Goal: Task Accomplishment & Management: Manage account settings

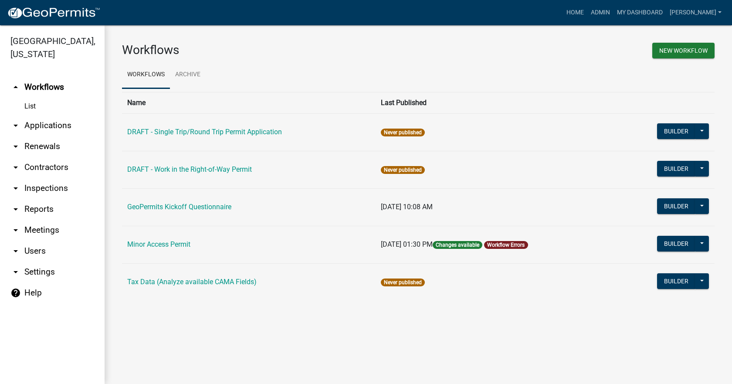
click at [16, 120] on icon "arrow_drop_down" at bounding box center [15, 125] width 10 height 10
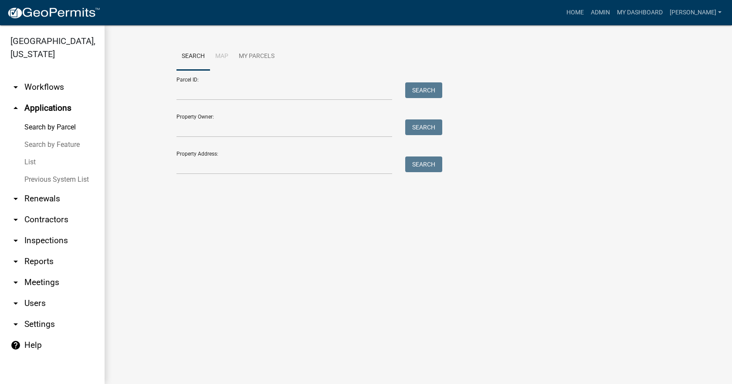
click at [30, 153] on link "List" at bounding box center [52, 161] width 105 height 17
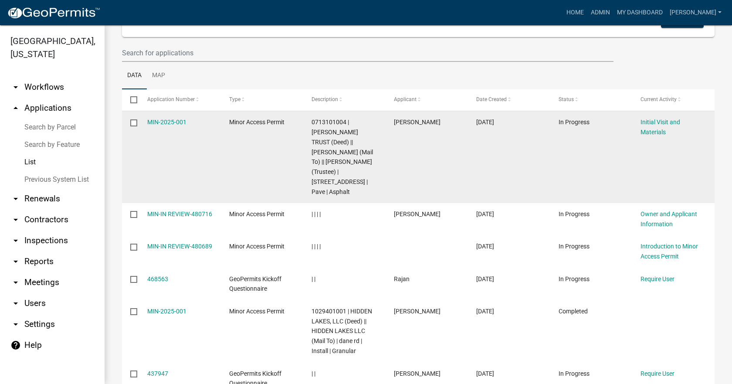
scroll to position [87, 0]
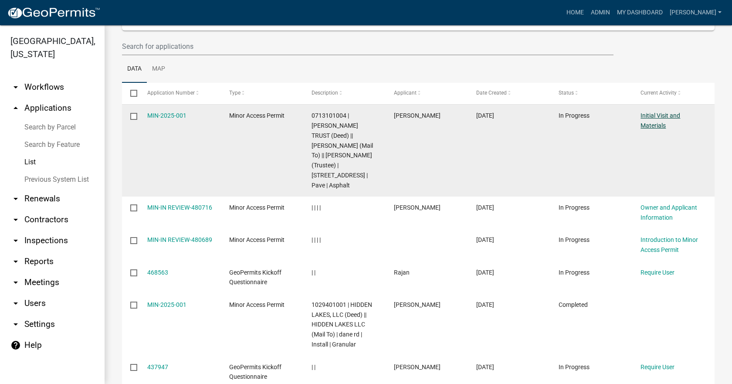
click at [669, 115] on link "Initial Visit and Materials" at bounding box center [660, 120] width 40 height 17
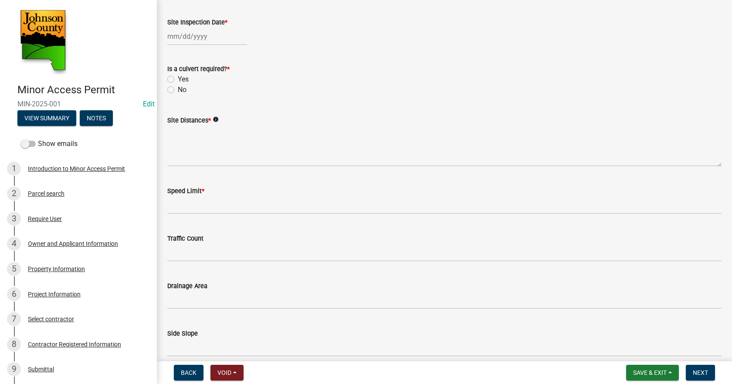
scroll to position [19, 0]
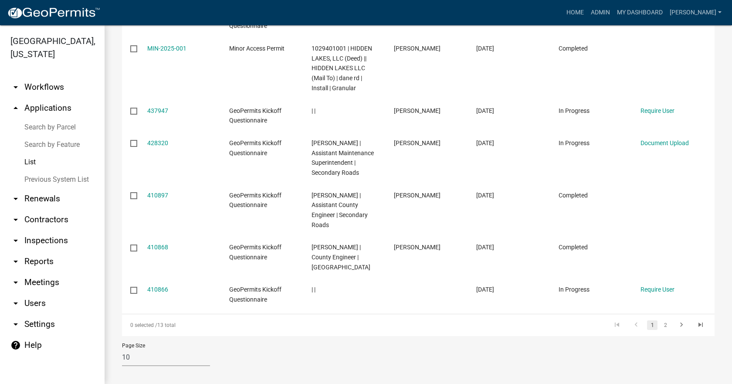
scroll to position [350, 0]
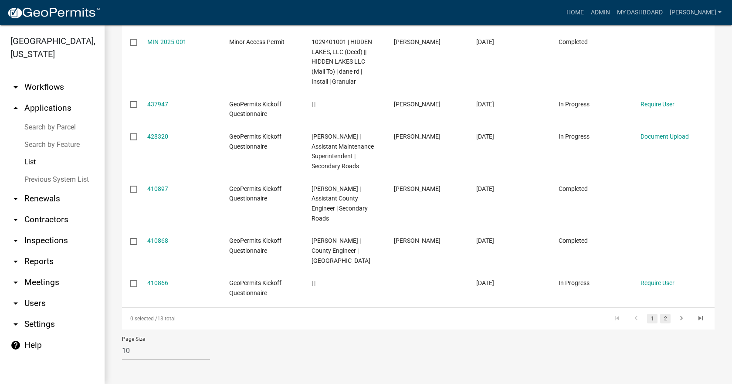
click at [660, 322] on link "2" at bounding box center [665, 319] width 10 height 10
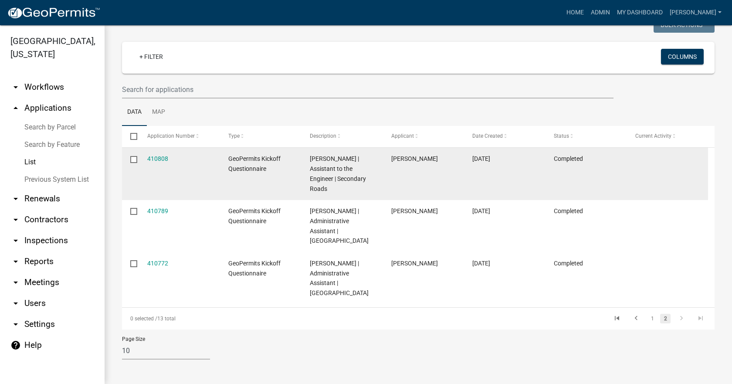
drag, startPoint x: 133, startPoint y: 149, endPoint x: 132, endPoint y: 166, distance: 16.6
click at [132, 156] on input "checkbox" at bounding box center [133, 159] width 6 height 6
checkbox input "true"
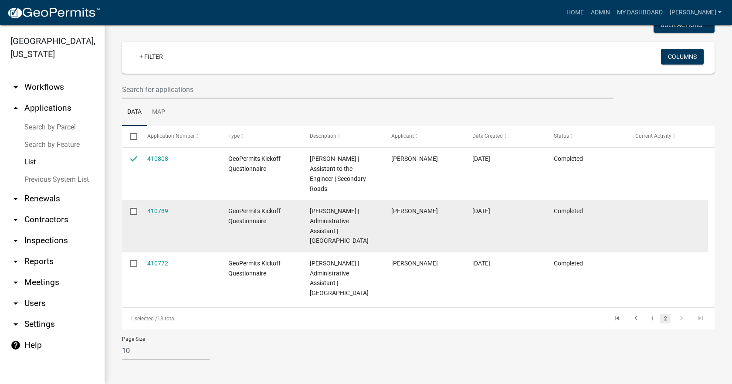
click at [132, 208] on input "checkbox" at bounding box center [133, 211] width 6 height 6
checkbox input "true"
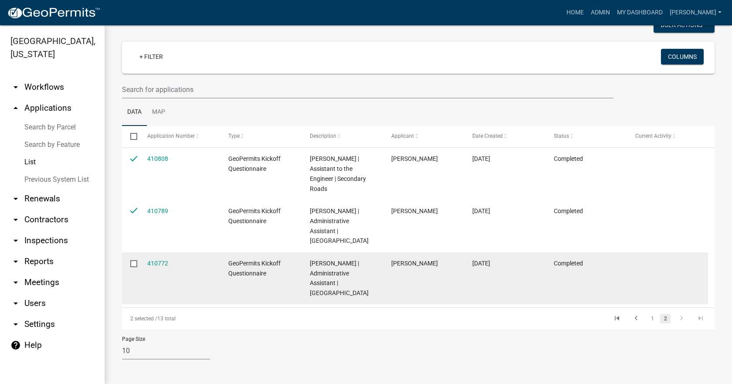
click at [131, 260] on input "checkbox" at bounding box center [133, 263] width 6 height 6
checkbox input "true"
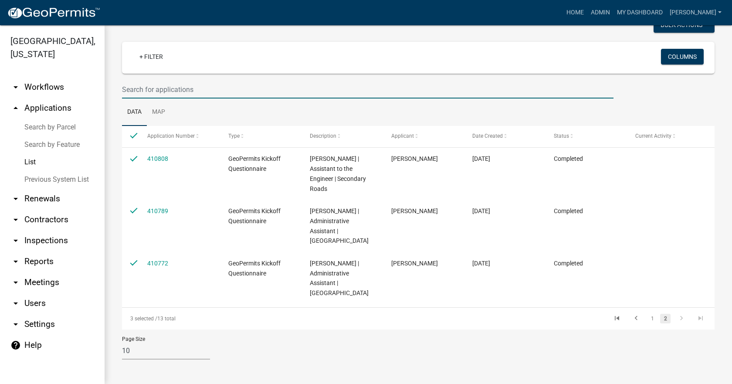
drag, startPoint x: 137, startPoint y: 254, endPoint x: 404, endPoint y: 75, distance: 321.7
click at [404, 81] on input "text" at bounding box center [367, 90] width 491 height 18
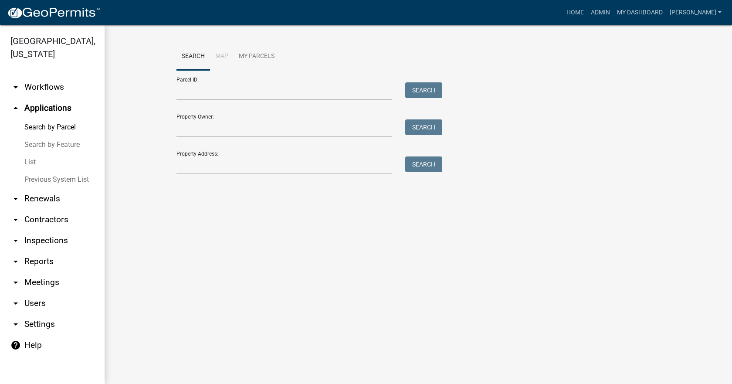
click at [29, 153] on link "List" at bounding box center [52, 161] width 105 height 17
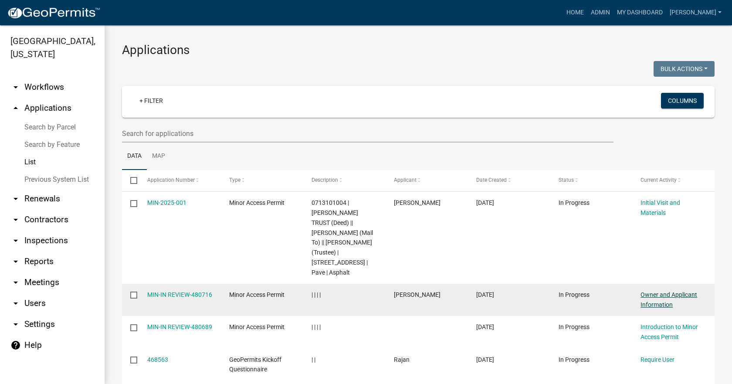
click at [664, 300] on link "Owner and Applicant Information" at bounding box center [668, 299] width 57 height 17
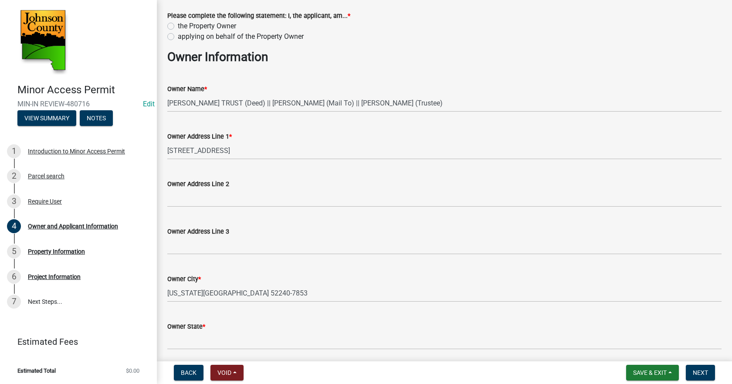
scroll to position [6, 0]
